Goal: Task Accomplishment & Management: Use online tool/utility

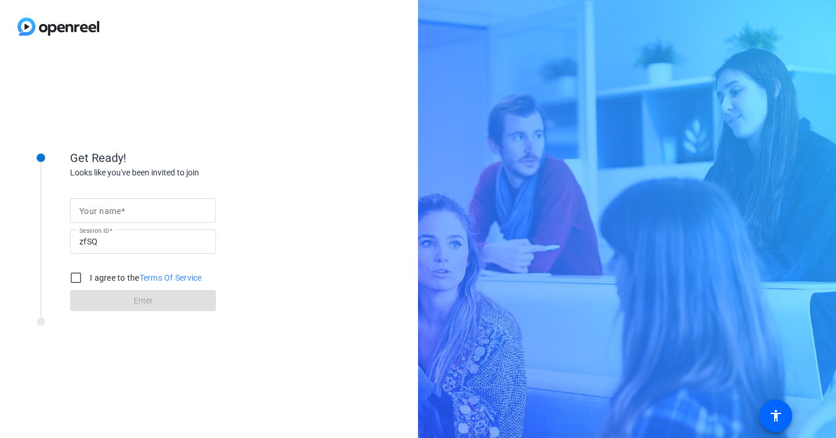
click at [124, 211] on span at bounding box center [123, 210] width 4 height 9
click at [124, 211] on input "Your name" at bounding box center [142, 210] width 127 height 14
type input "Mark"
click at [81, 277] on input "I agree to the Terms Of Service" at bounding box center [75, 277] width 23 height 23
checkbox input "true"
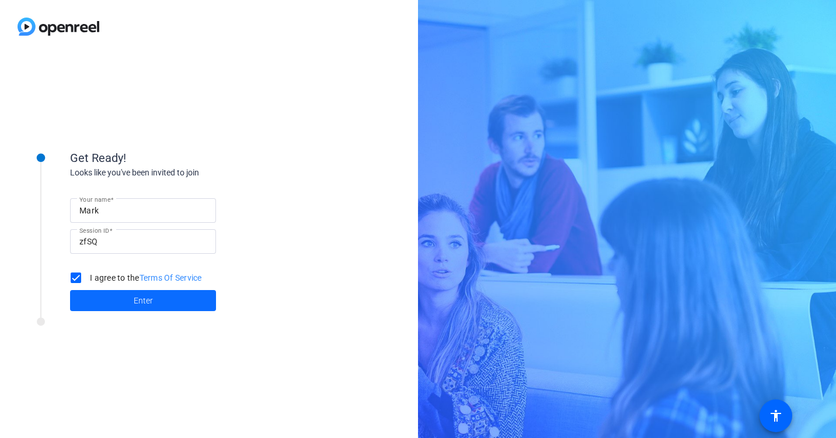
click at [146, 302] on span "Enter" at bounding box center [143, 300] width 19 height 12
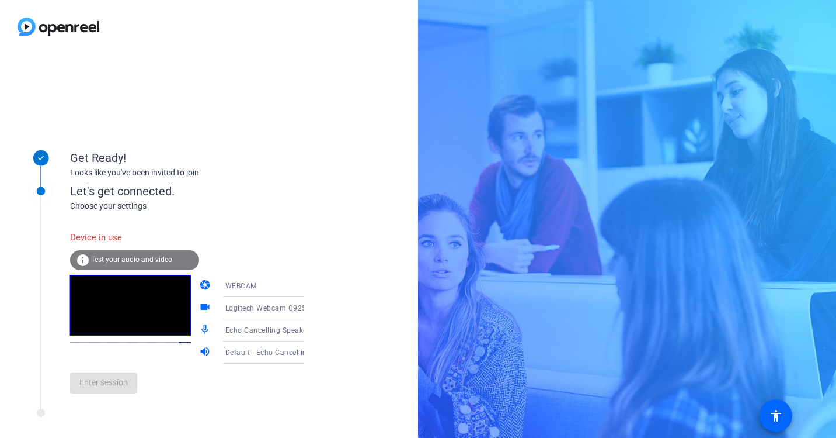
click at [107, 258] on span "Test your audio and video" at bounding box center [131, 259] width 81 height 8
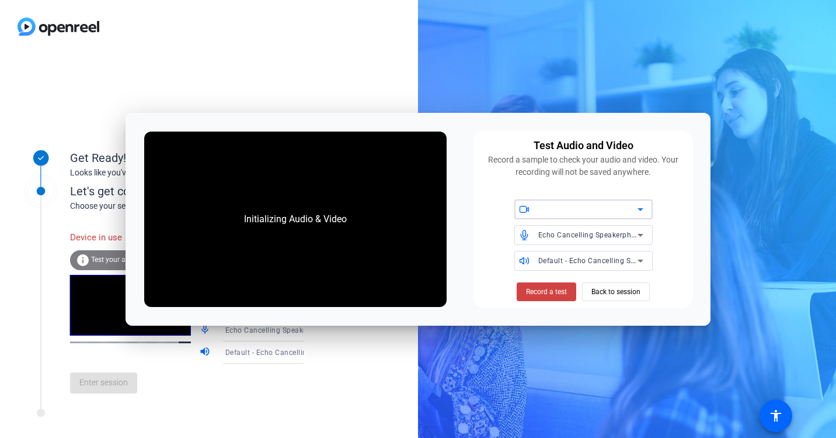
click at [637, 211] on icon at bounding box center [641, 209] width 14 height 14
click at [643, 210] on icon at bounding box center [641, 209] width 14 height 14
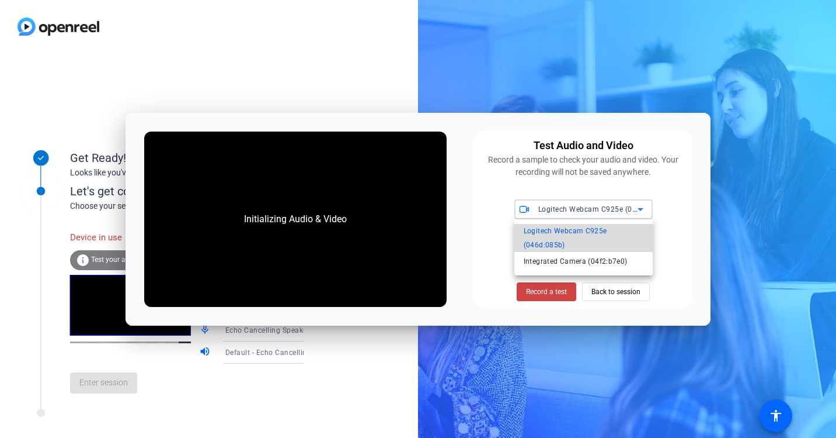
click at [586, 234] on span "Logitech Webcam C925e (046d:085b)" at bounding box center [584, 238] width 120 height 28
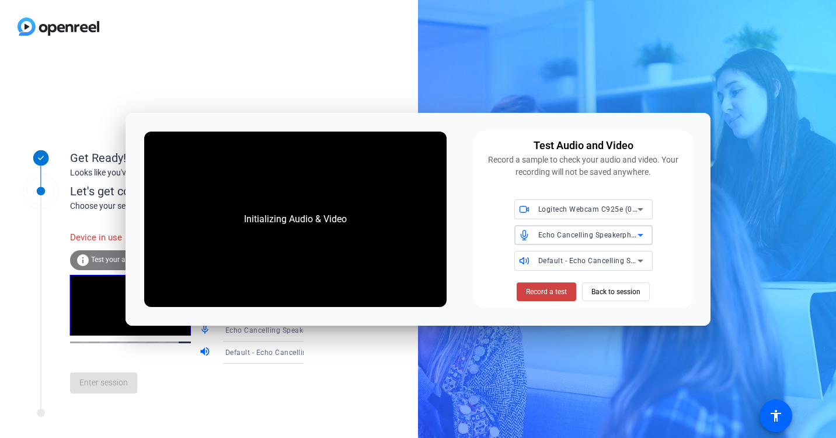
click at [584, 238] on span "Echo Cancelling Speakerphone (Jabra Speak 710) (0b0e:2476)" at bounding box center [646, 234] width 215 height 9
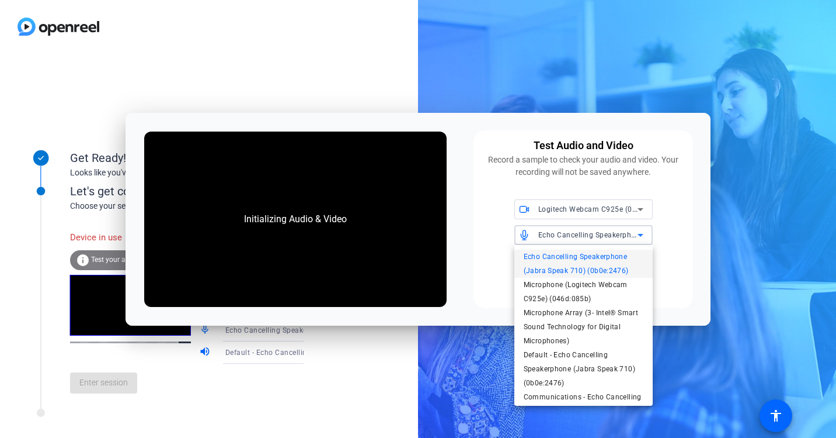
click at [583, 262] on span "Echo Cancelling Speakerphone (Jabra Speak 710) (0b0e:2476)" at bounding box center [584, 263] width 120 height 28
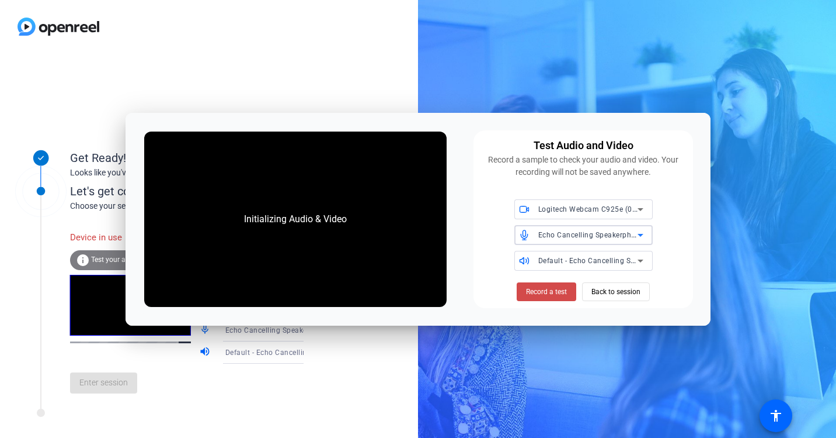
click at [557, 287] on span "Record a test" at bounding box center [546, 291] width 41 height 11
click at [554, 291] on span "Record a test" at bounding box center [546, 291] width 41 height 11
click at [614, 287] on span "Back to session" at bounding box center [616, 291] width 49 height 22
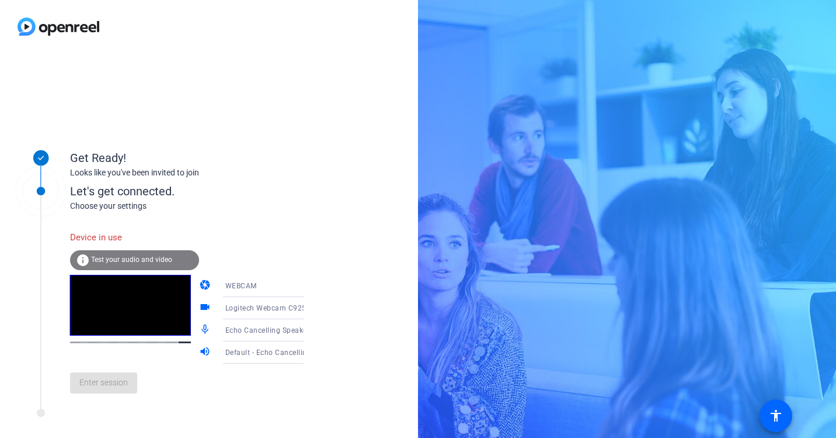
click at [148, 256] on span "Test your audio and video" at bounding box center [131, 259] width 81 height 8
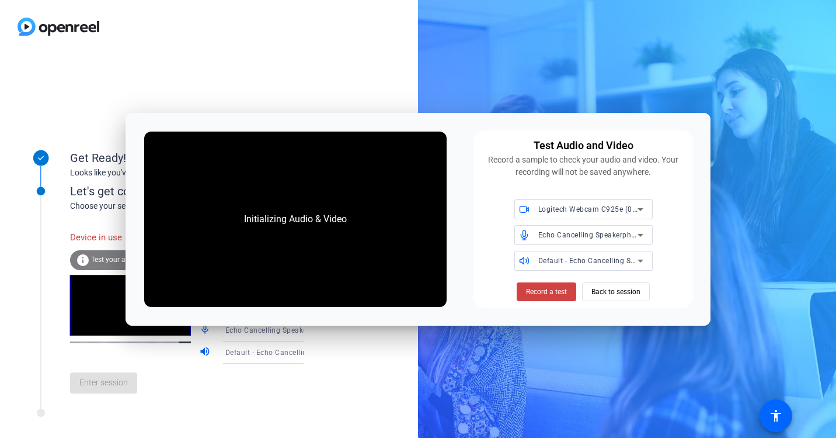
drag, startPoint x: 245, startPoint y: 406, endPoint x: 240, endPoint y: 388, distance: 18.1
click at [244, 402] on div "Enter session" at bounding box center [199, 382] width 258 height 39
click at [606, 287] on span "Back to session" at bounding box center [616, 291] width 49 height 22
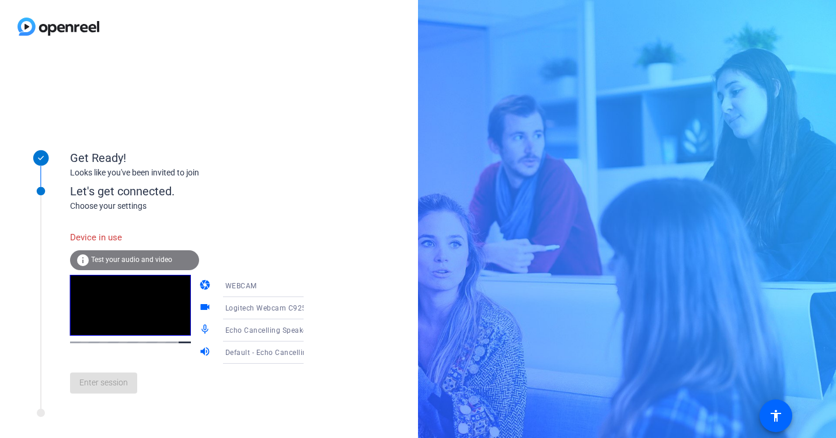
click at [308, 286] on icon at bounding box center [315, 286] width 14 height 14
click at [288, 286] on div at bounding box center [418, 219] width 836 height 438
click at [308, 350] on icon at bounding box center [315, 352] width 14 height 14
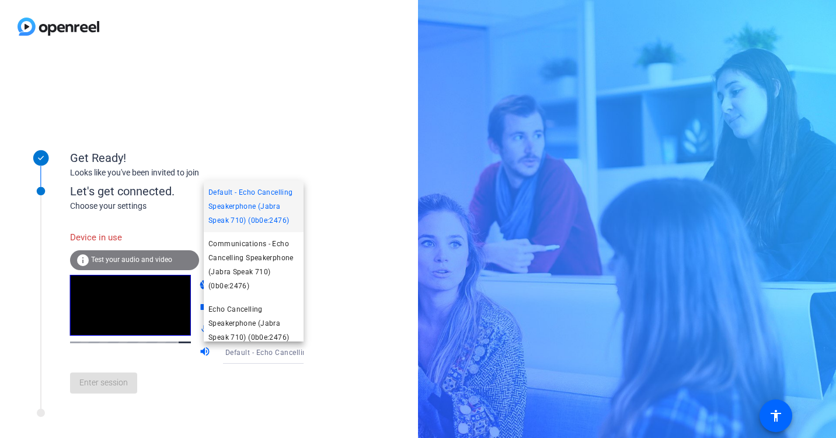
click at [282, 365] on div at bounding box center [418, 219] width 836 height 438
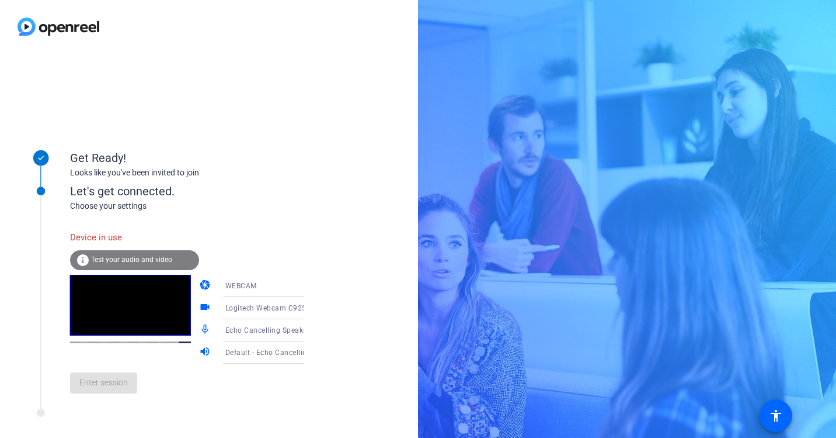
click at [119, 408] on div "Let's get connected. Choose your settings Device in use info Test your audio an…" at bounding box center [158, 285] width 292 height 246
drag, startPoint x: 97, startPoint y: 391, endPoint x: 97, endPoint y: 298, distance: 93.5
click at [97, 390] on div "Enter session" at bounding box center [199, 382] width 258 height 39
click at [102, 260] on span "Test your audio and video" at bounding box center [131, 259] width 81 height 8
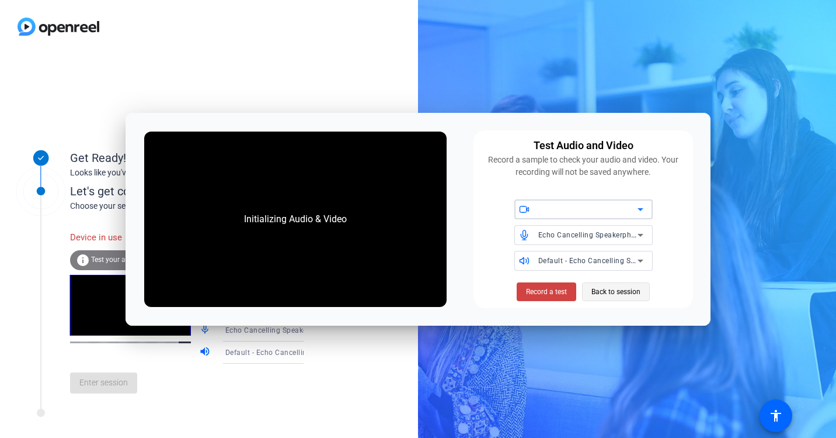
drag, startPoint x: 258, startPoint y: 1, endPoint x: 611, endPoint y: 293, distance: 458.8
click at [611, 293] on span "Back to session" at bounding box center [616, 291] width 49 height 22
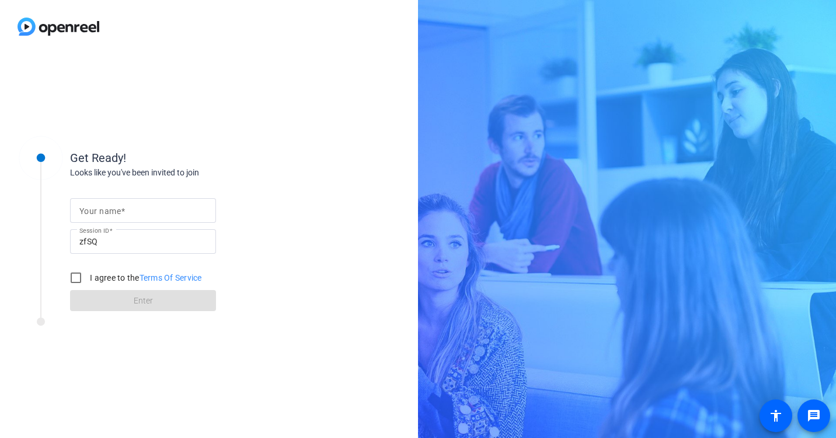
click at [105, 209] on mat-label "Your name" at bounding box center [99, 210] width 41 height 9
click at [105, 209] on input "Your name" at bounding box center [142, 210] width 127 height 14
type input "mark"
click at [77, 277] on input "I agree to the Terms Of Service" at bounding box center [75, 277] width 23 height 23
checkbox input "true"
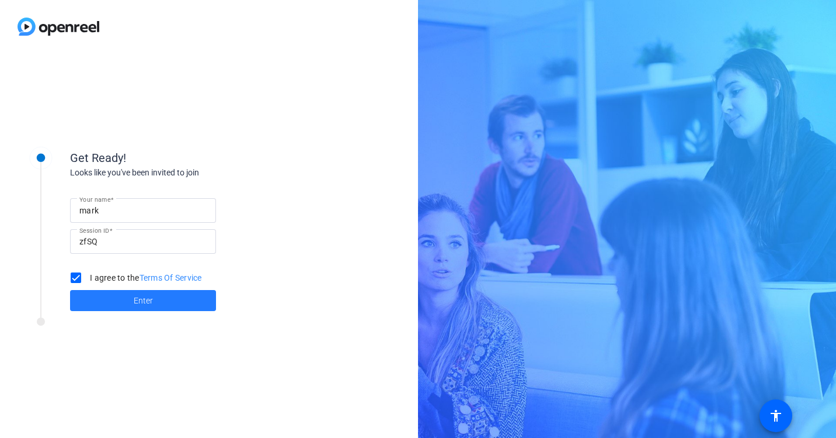
click at [100, 301] on span at bounding box center [143, 300] width 146 height 28
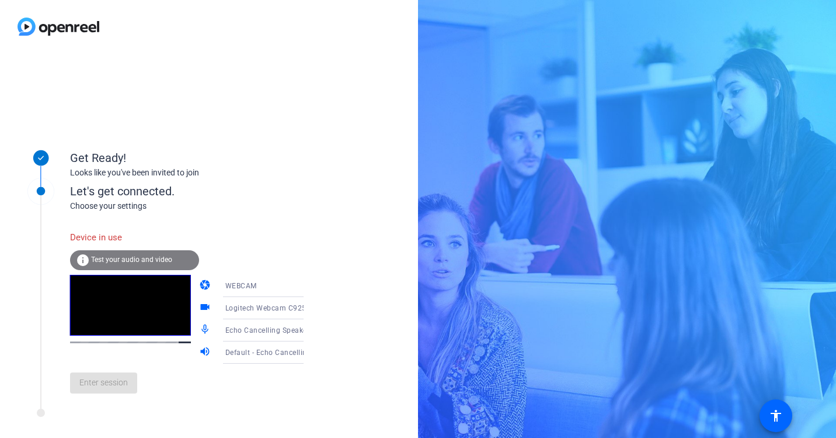
click at [283, 289] on div "WEBCAM" at bounding box center [269, 285] width 88 height 15
click at [232, 331] on span "DESKTOP" at bounding box center [225, 332] width 33 height 14
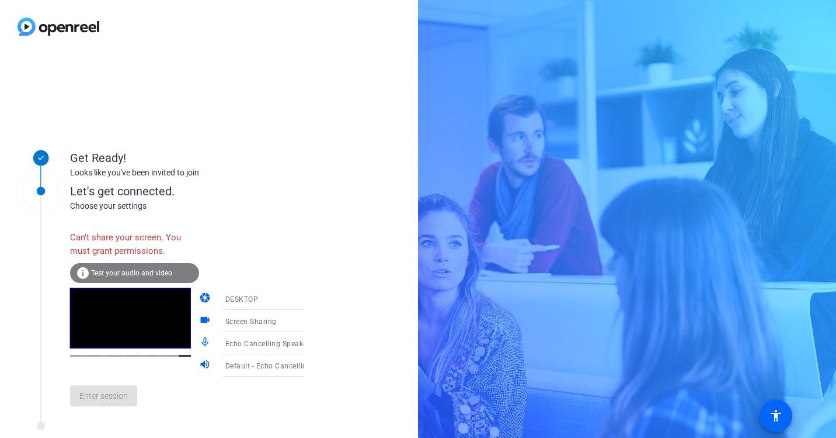
click at [259, 294] on div "DESKTOP" at bounding box center [269, 298] width 88 height 15
click at [244, 320] on mat-option "WEBCAM" at bounding box center [254, 321] width 100 height 23
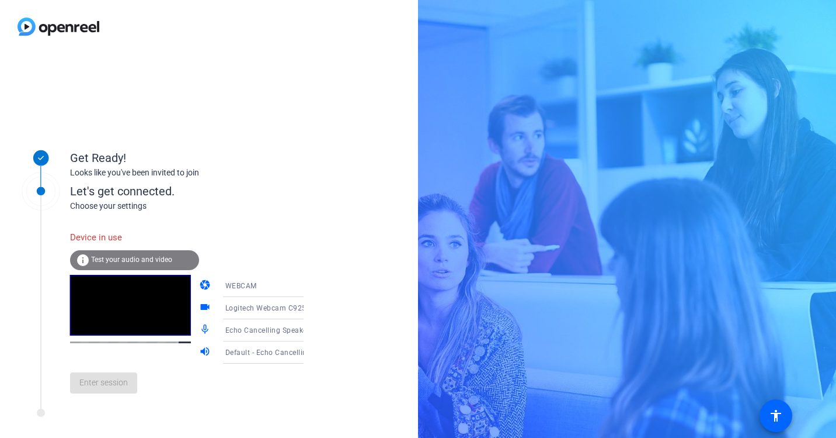
click at [276, 313] on div "Logitech Webcam C925e (046d:085b)" at bounding box center [269, 307] width 88 height 15
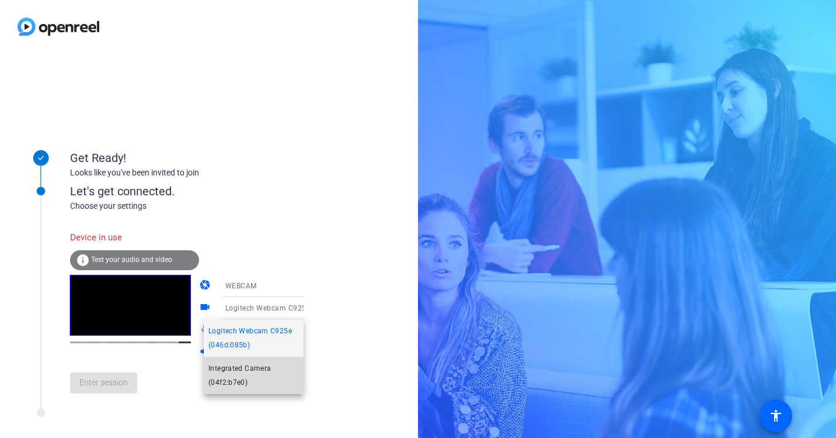
click at [242, 370] on span "Integrated Camera (04f2:b7e0)" at bounding box center [254, 375] width 91 height 28
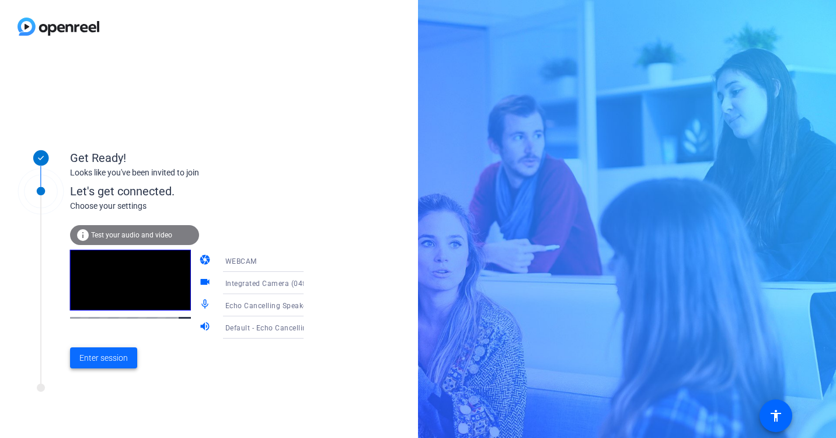
click at [89, 354] on span "Enter session" at bounding box center [103, 358] width 48 height 12
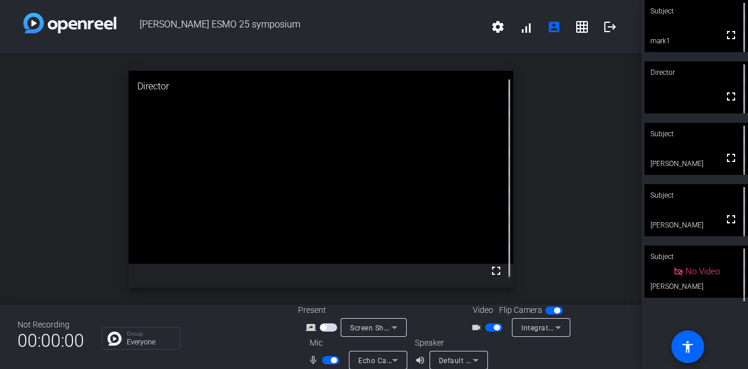
scroll to position [13, 0]
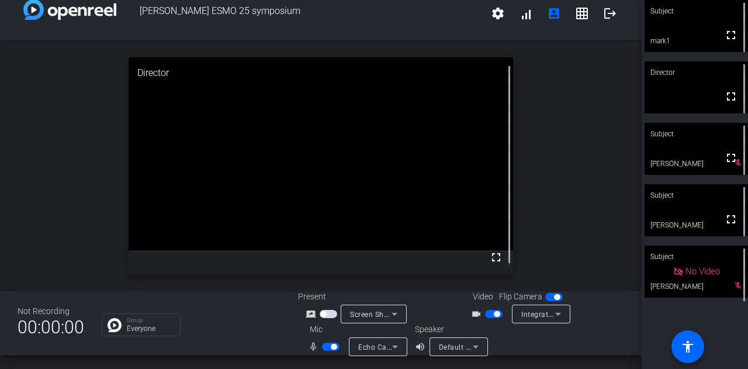
drag, startPoint x: 716, startPoint y: 33, endPoint x: 524, endPoint y: 343, distance: 364.4
click at [524, 343] on div at bounding box center [571, 339] width 105 height 33
click at [332, 346] on span "button" at bounding box center [331, 346] width 18 height 8
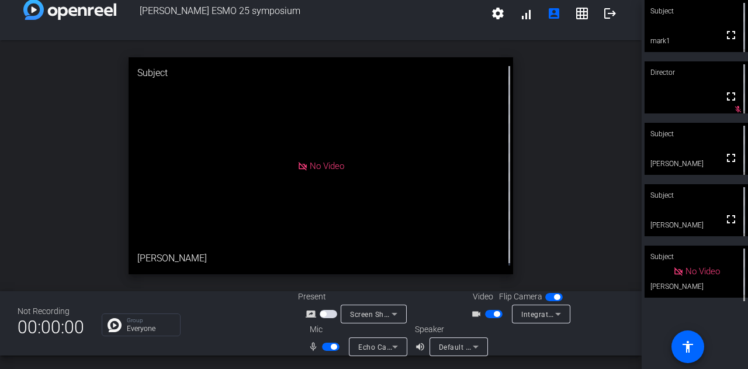
click at [327, 345] on span "button" at bounding box center [331, 346] width 18 height 8
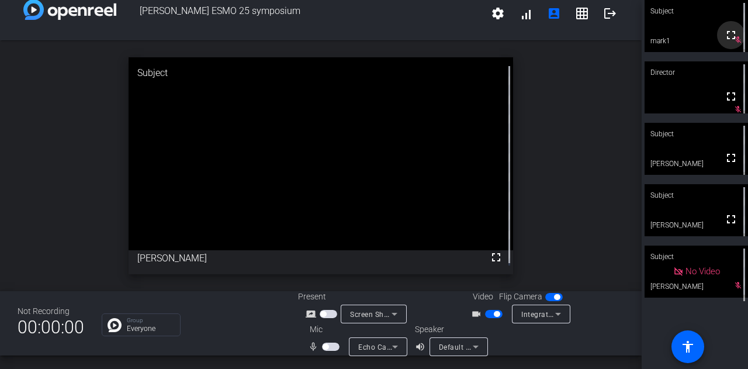
click at [731, 39] on mat-icon "fullscreen" at bounding box center [731, 35] width 14 height 14
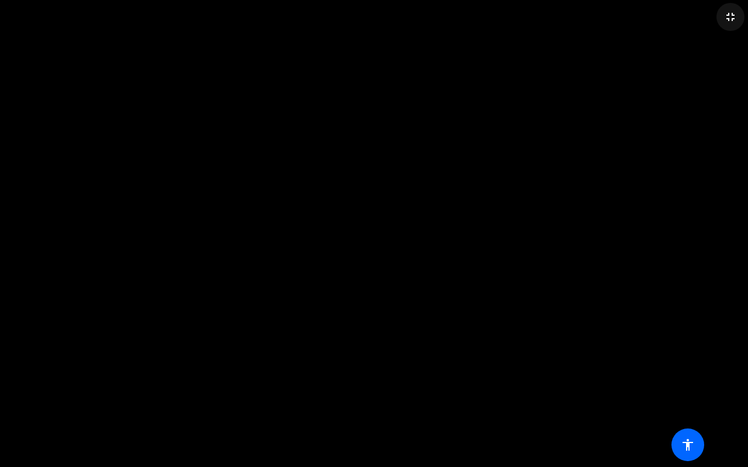
click at [728, 14] on mat-icon "fullscreen_exit" at bounding box center [730, 17] width 14 height 14
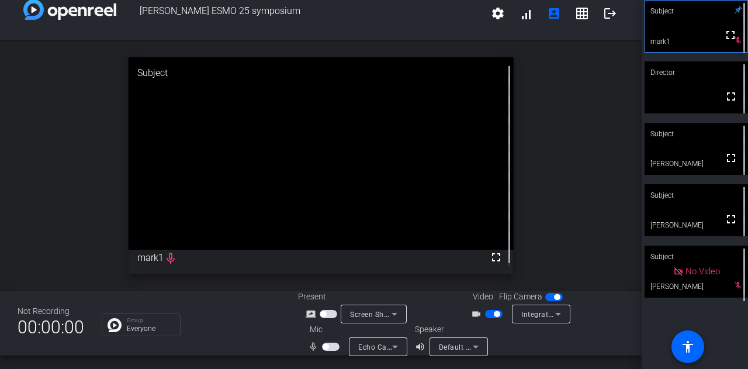
click at [336, 348] on span "button" at bounding box center [331, 346] width 18 height 8
click at [733, 40] on span at bounding box center [730, 35] width 28 height 28
click at [730, 41] on mat-icon "fullscreen" at bounding box center [730, 35] width 14 height 14
click at [338, 350] on div at bounding box center [332, 346] width 20 height 8
click at [332, 345] on span "button" at bounding box center [331, 346] width 18 height 8
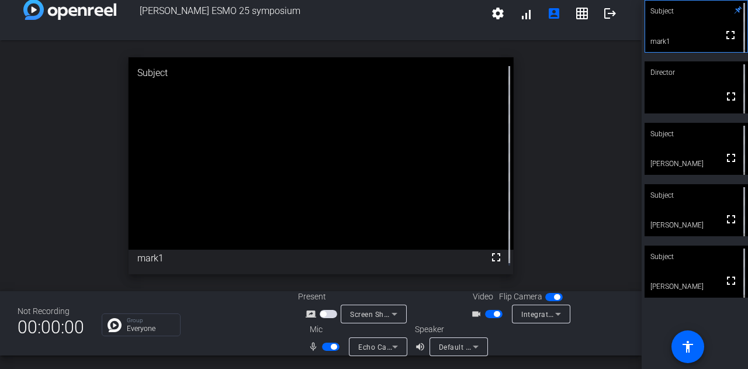
click at [468, 349] on icon at bounding box center [475, 346] width 14 height 14
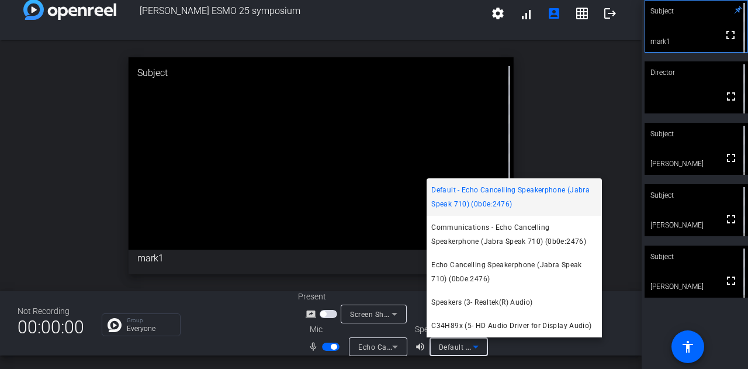
click at [563, 162] on div at bounding box center [374, 184] width 748 height 369
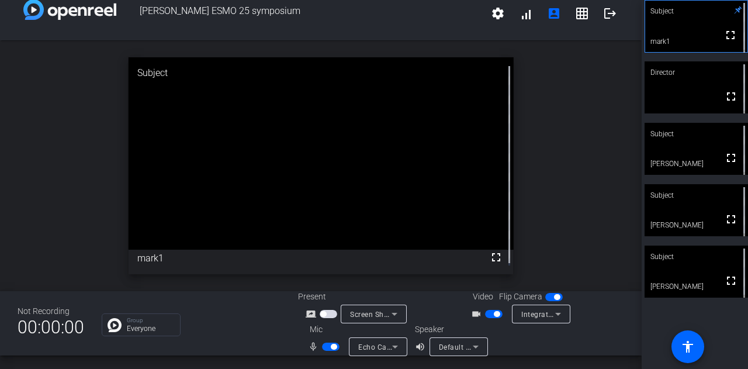
click at [473, 345] on icon at bounding box center [476, 346] width 6 height 3
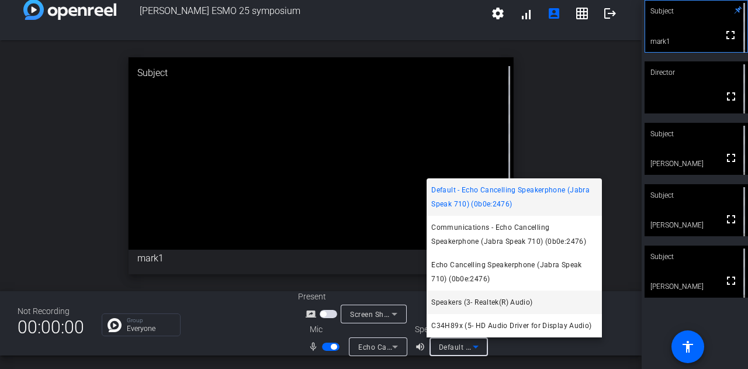
click at [484, 304] on span "Speakers (3- Realtek(R) Audio)" at bounding box center [481, 302] width 101 height 14
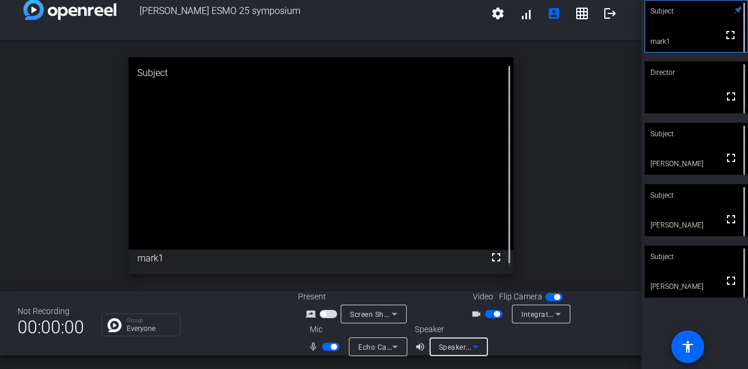
click at [468, 344] on icon at bounding box center [475, 346] width 14 height 14
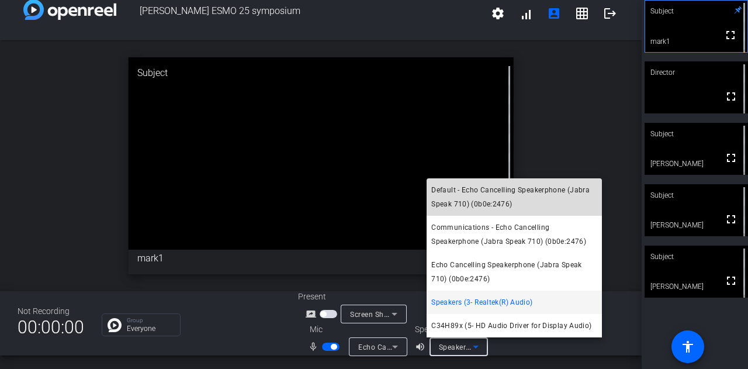
click at [473, 199] on span "Default - Echo Cancelling Speakerphone (Jabra Speak 710) (0b0e:2476)" at bounding box center [514, 197] width 166 height 28
